Goal: Check status: Check status

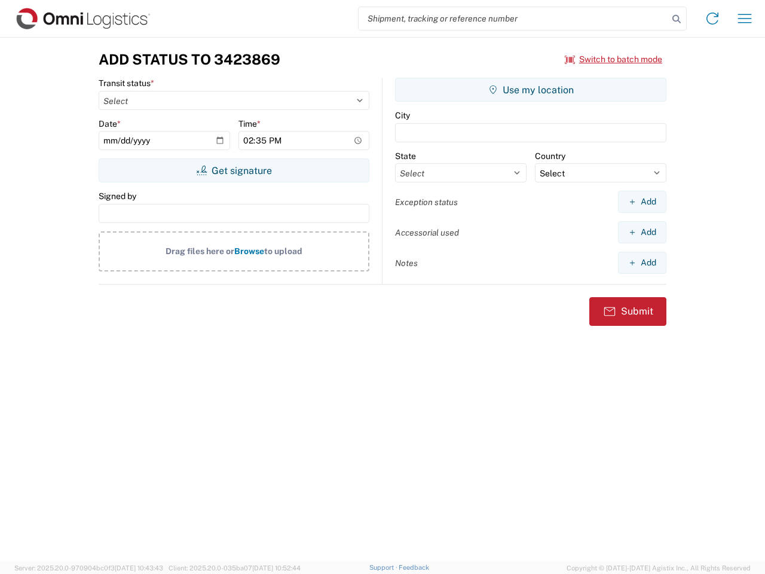
click at [513, 19] on input "search" at bounding box center [514, 18] width 310 height 23
click at [676, 19] on icon at bounding box center [676, 19] width 17 height 17
click at [712, 19] on icon at bounding box center [712, 18] width 19 height 19
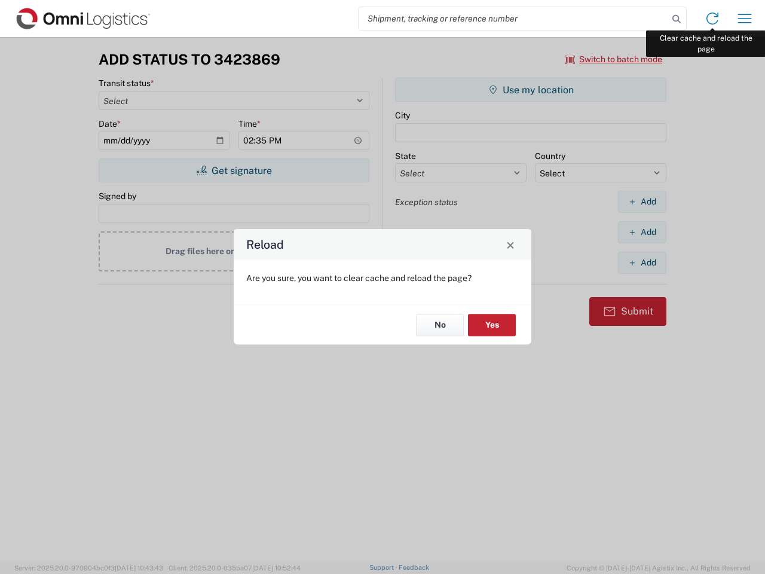
click at [745, 19] on div "Reload Are you sure, you want to clear cache and reload the page? No Yes" at bounding box center [382, 287] width 765 height 574
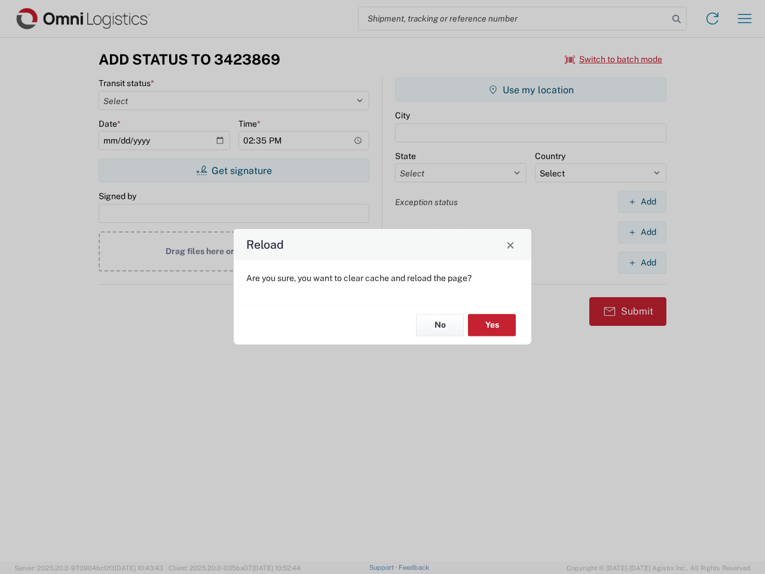
click at [614, 59] on div "Reload Are you sure, you want to clear cache and reload the page? No Yes" at bounding box center [382, 287] width 765 height 574
click at [234, 170] on div "Reload Are you sure, you want to clear cache and reload the page? No Yes" at bounding box center [382, 287] width 765 height 574
click at [531, 90] on div "Reload Are you sure, you want to clear cache and reload the page? No Yes" at bounding box center [382, 287] width 765 height 574
click at [642, 201] on div "Reload Are you sure, you want to clear cache and reload the page? No Yes" at bounding box center [382, 287] width 765 height 574
click at [642, 232] on div "Reload Are you sure, you want to clear cache and reload the page? No Yes" at bounding box center [382, 287] width 765 height 574
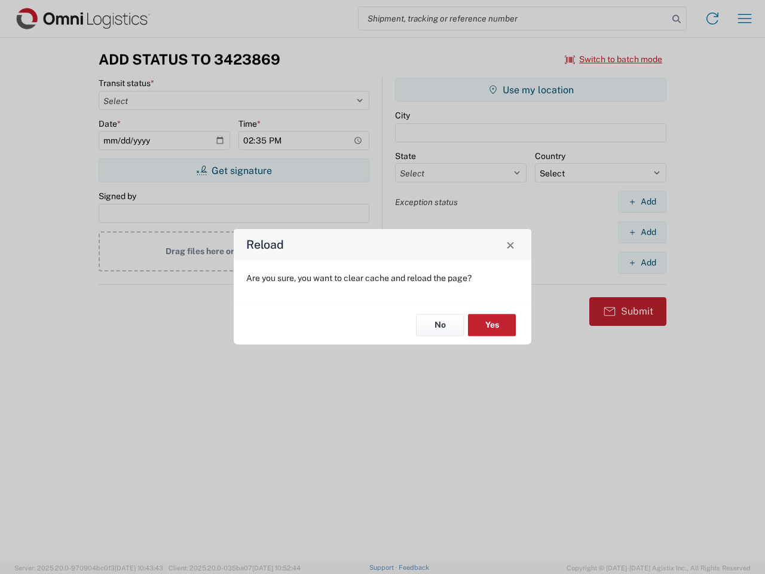
click at [642, 262] on div "Reload Are you sure, you want to clear cache and reload the page? No Yes" at bounding box center [382, 287] width 765 height 574
